Goal: Information Seeking & Learning: Learn about a topic

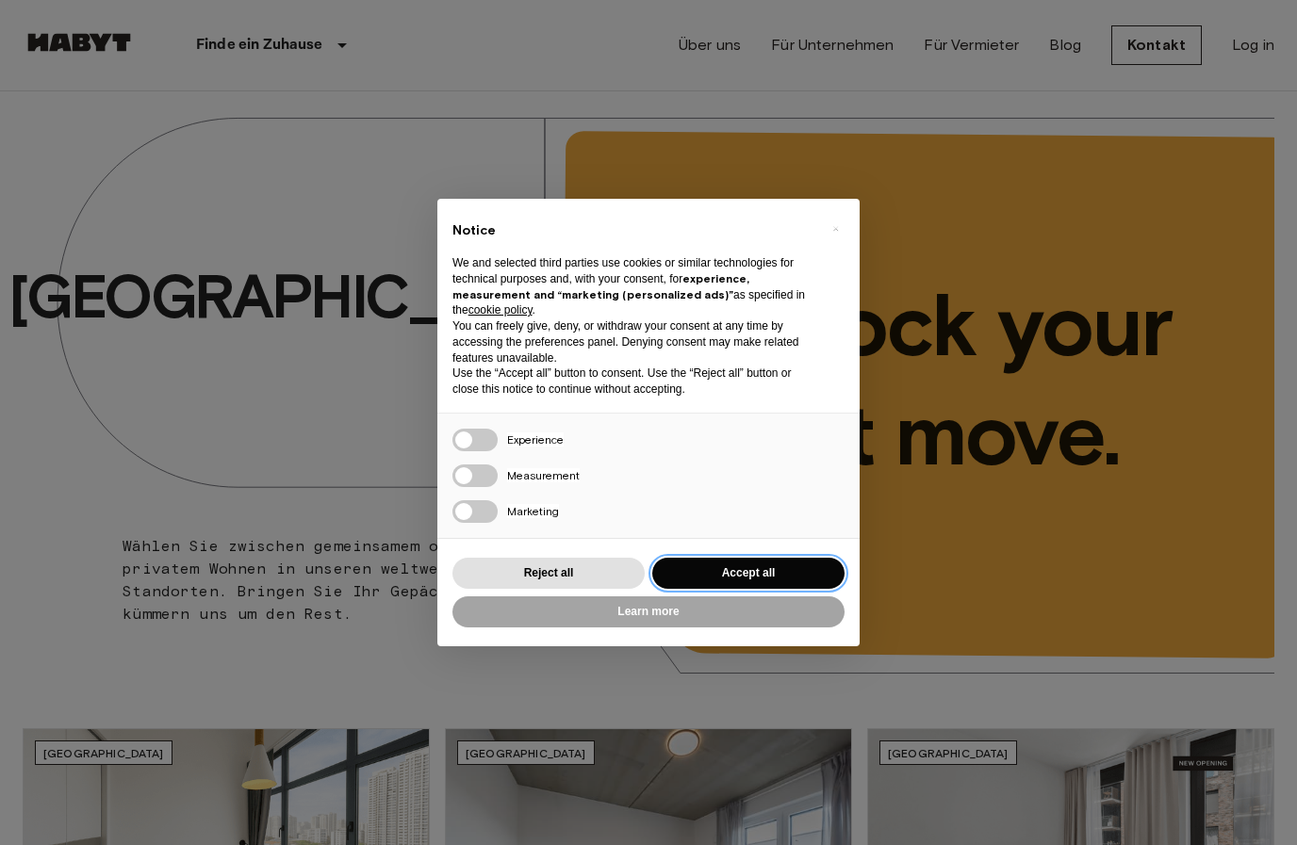
click at [800, 567] on button "Accept all" at bounding box center [748, 573] width 192 height 31
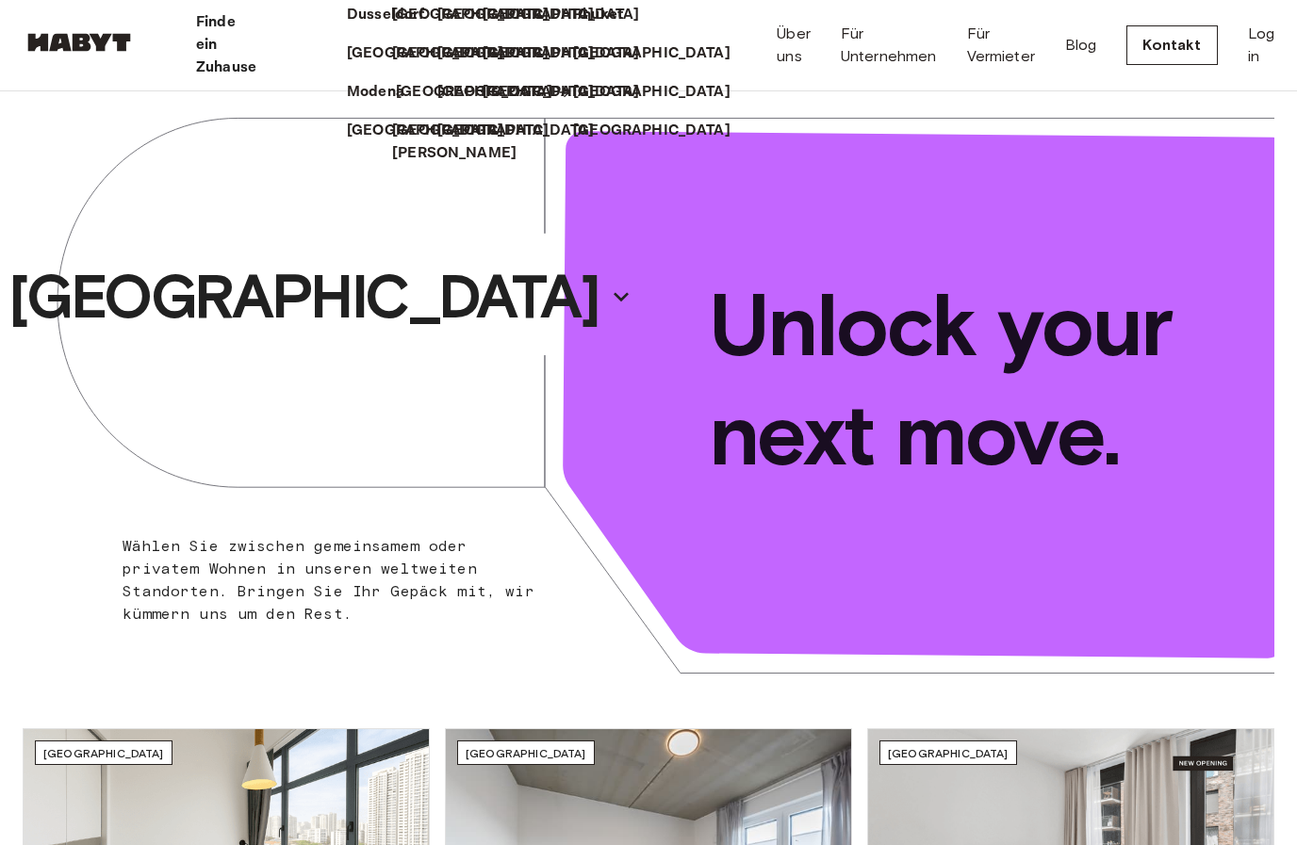
click at [396, 104] on p "[GEOGRAPHIC_DATA]" at bounding box center [474, 92] width 157 height 23
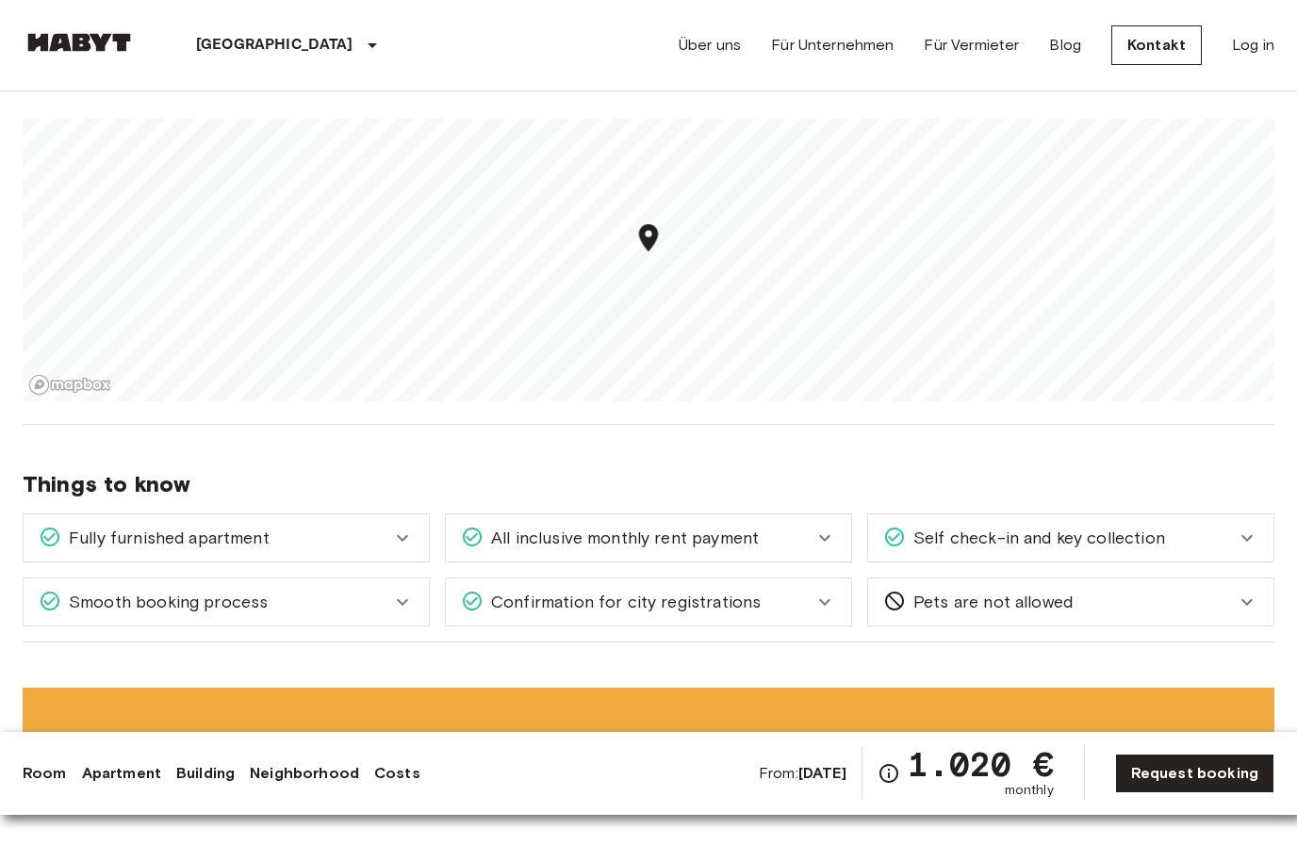
scroll to position [1228, 0]
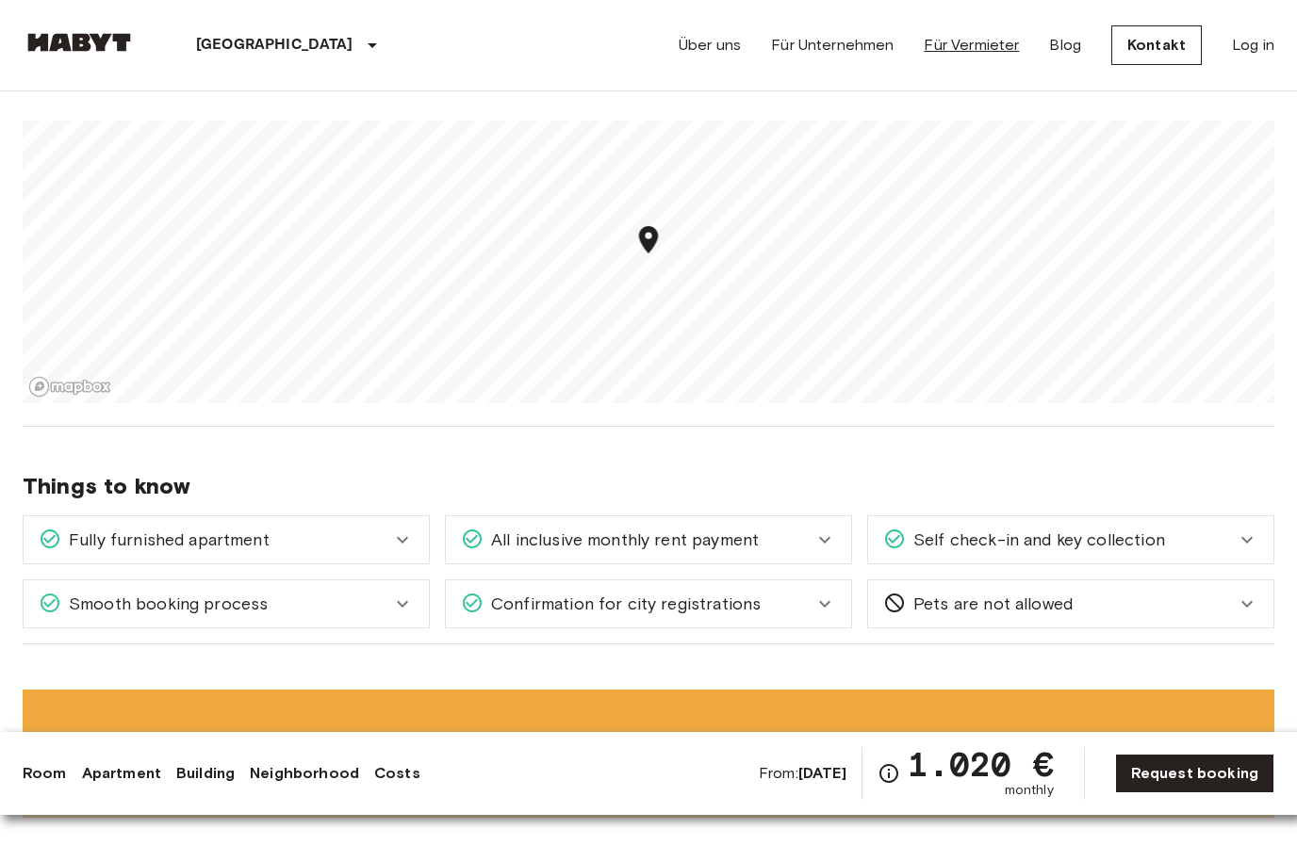
click at [972, 55] on link "Für Vermieter" at bounding box center [971, 45] width 95 height 23
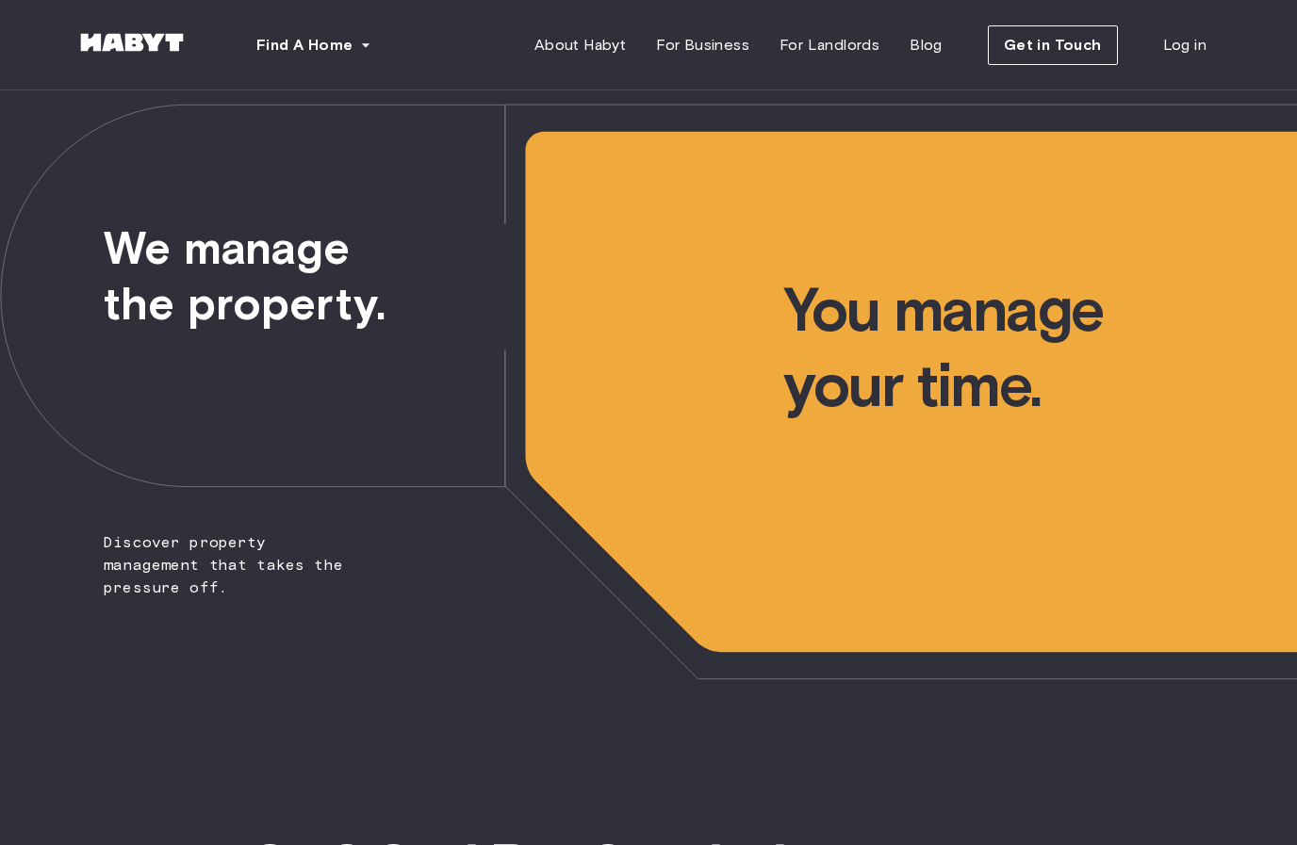
click at [109, 48] on img at bounding box center [131, 42] width 113 height 19
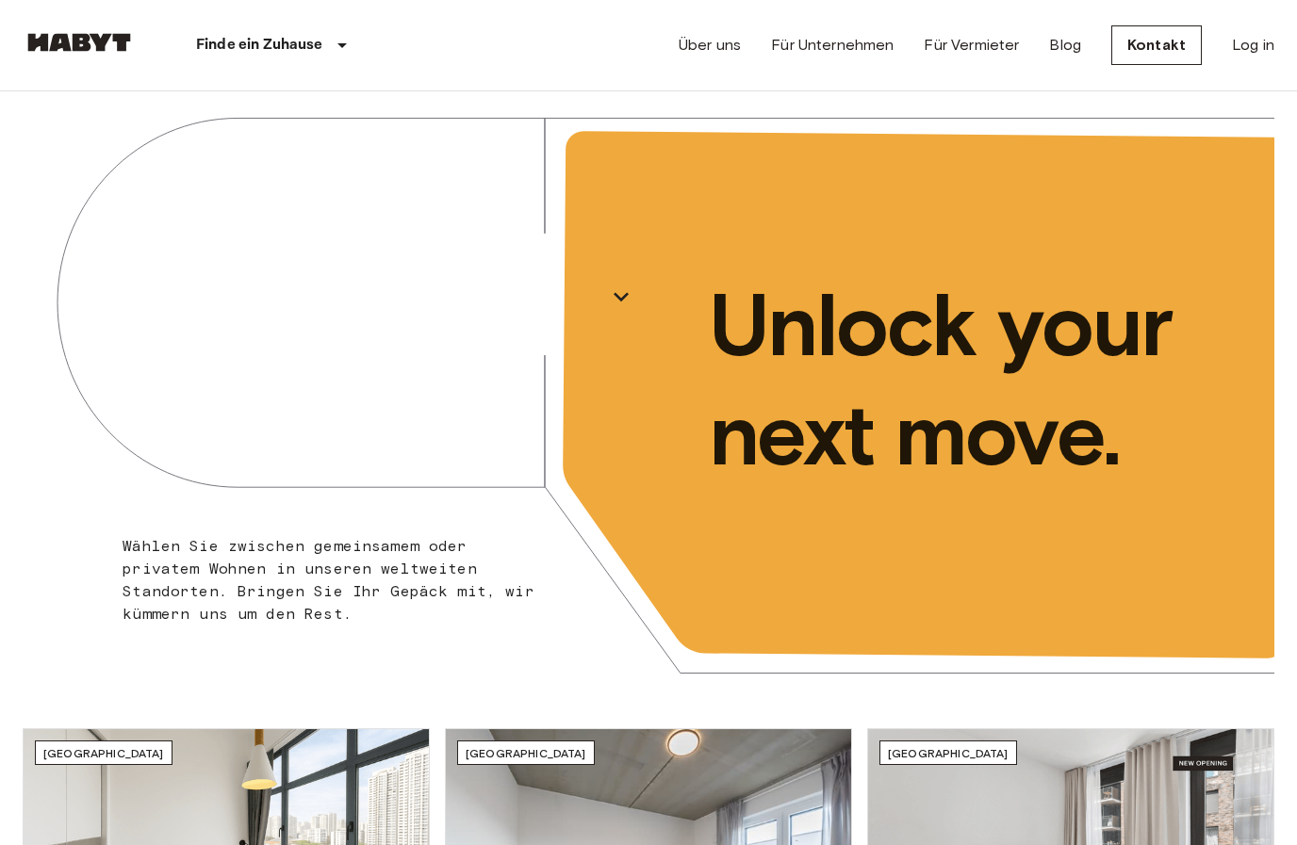
click at [70, 14] on div "Finde ein Zuhause Europa Amsterdam Berlin Brüssel Köln Dusseldorf Frankfurt Gra…" at bounding box center [218, 45] width 391 height 90
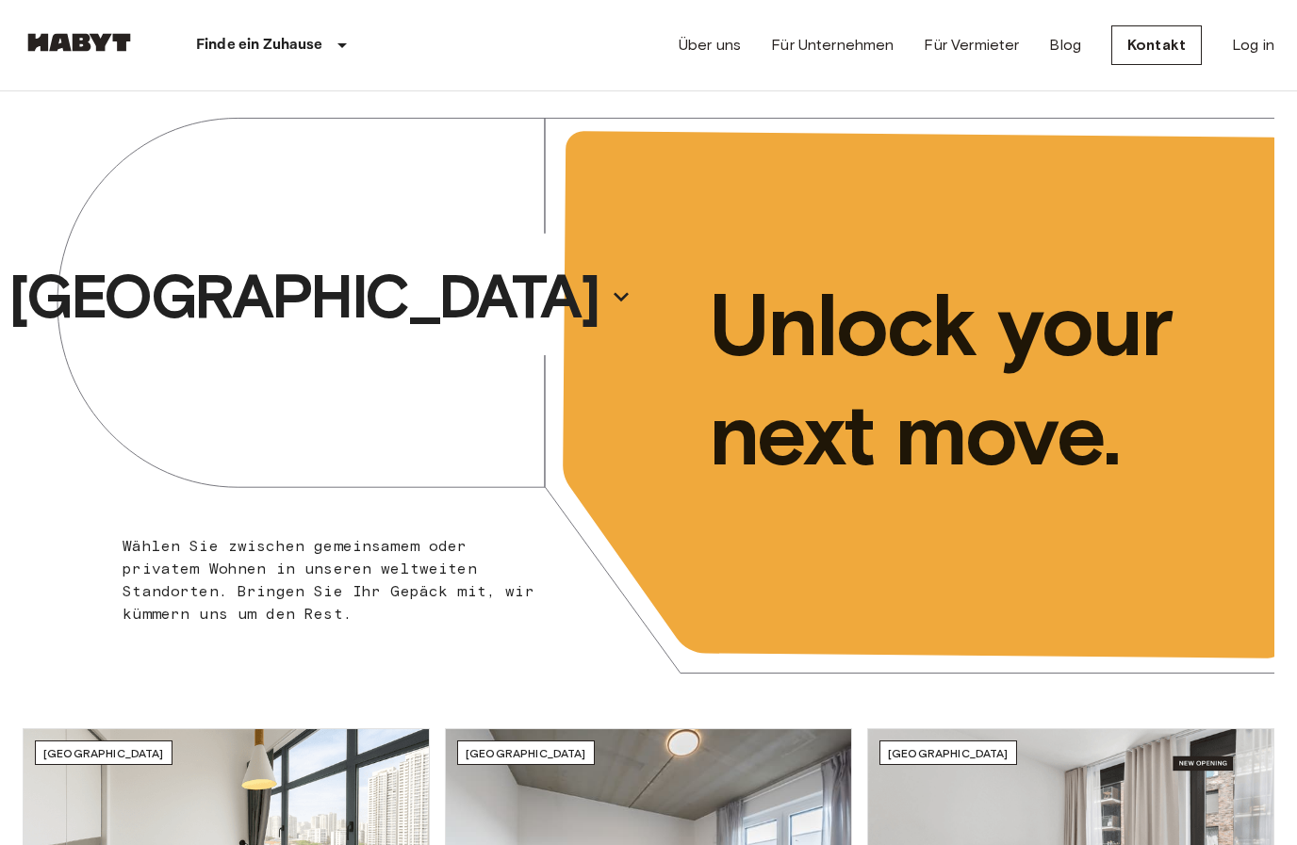
click at [79, 33] on img at bounding box center [79, 42] width 113 height 19
click at [711, 53] on link "Über uns" at bounding box center [710, 45] width 62 height 23
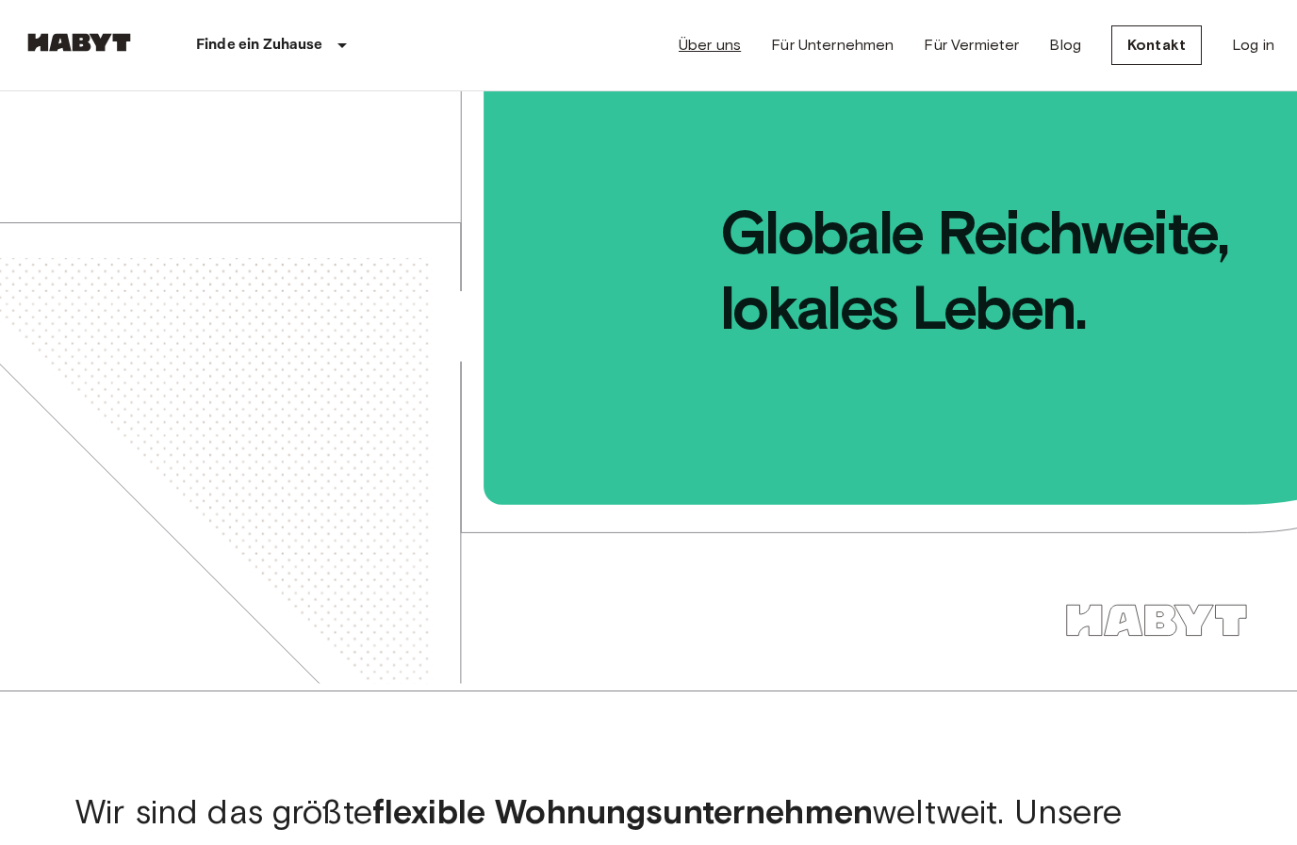
click at [720, 35] on link "Über uns" at bounding box center [710, 45] width 62 height 23
click at [29, 789] on div "Wir sind das größte flexible Wohnungsunternehmen weltweit. Unsere Mission ist e…" at bounding box center [648, 837] width 1297 height 292
